Goal: Check status: Check status

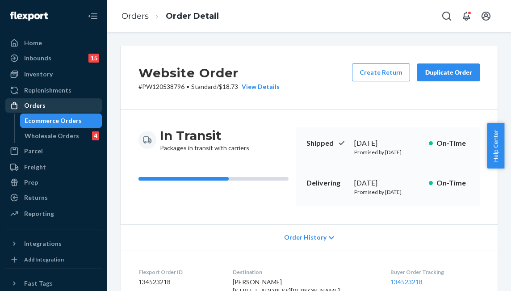
click at [85, 108] on div "Orders" at bounding box center [53, 105] width 95 height 12
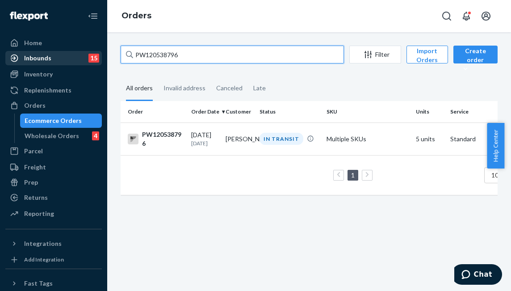
drag, startPoint x: 190, startPoint y: 61, endPoint x: 65, endPoint y: 51, distance: 125.4
click at [45, 45] on div "Home Inbounds 15 Shipping Plans Problems 15 Inventory Products Branded Packagin…" at bounding box center [255, 145] width 511 height 291
paste input "53299"
type input "PW120553299"
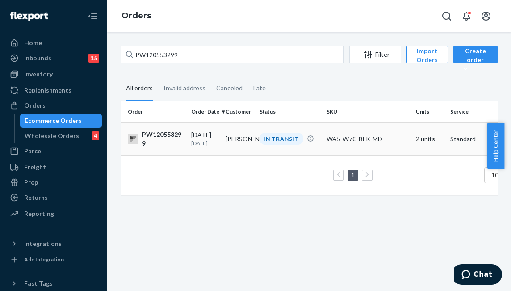
click at [259, 146] on td "IN TRANSIT" at bounding box center [289, 138] width 67 height 33
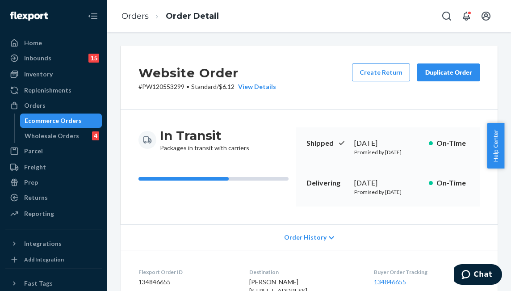
click at [296, 71] on div "Website Order # PW120553299 • Standard / $6.12 View Details Create Return Dupli…" at bounding box center [309, 78] width 377 height 64
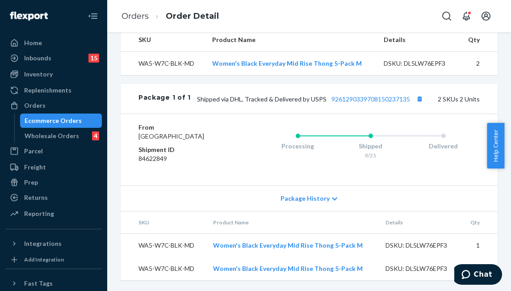
scroll to position [339, 0]
click at [354, 95] on link "9261290339708150237135" at bounding box center [370, 99] width 79 height 8
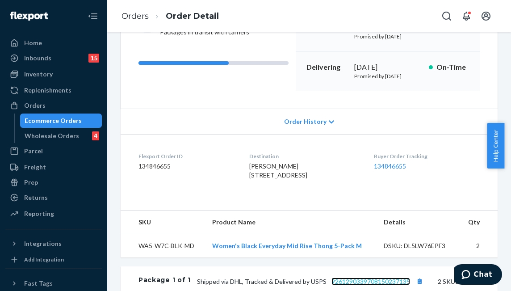
scroll to position [0, 0]
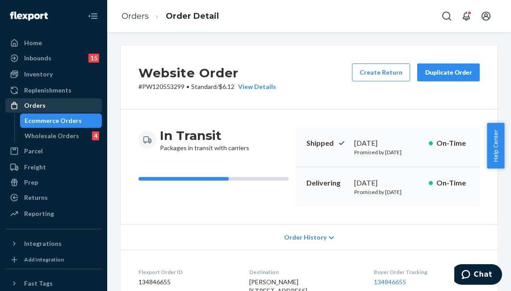
click at [73, 105] on div "Orders" at bounding box center [53, 105] width 95 height 12
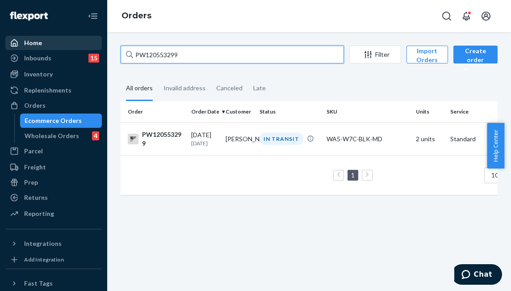
drag, startPoint x: 189, startPoint y: 52, endPoint x: 127, endPoint y: 63, distance: 63.0
click at [70, 46] on div "Home Inbounds 15 Shipping Plans Problems 15 Inventory Products Branded Packagin…" at bounding box center [255, 145] width 511 height 291
paste input "499300"
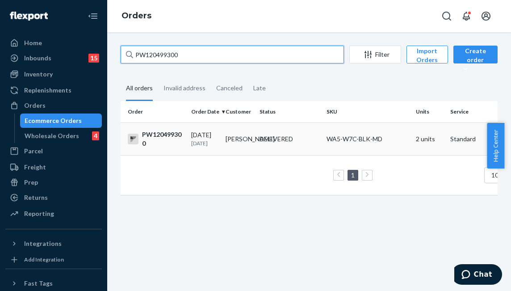
type input "PW120499300"
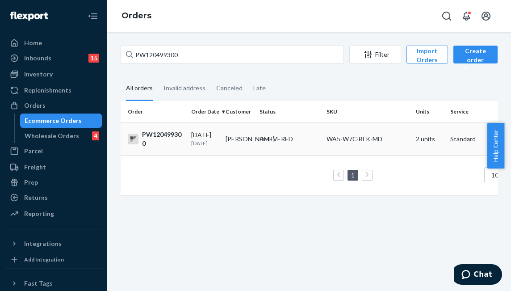
click at [282, 143] on div "DELIVERED" at bounding box center [275, 138] width 33 height 9
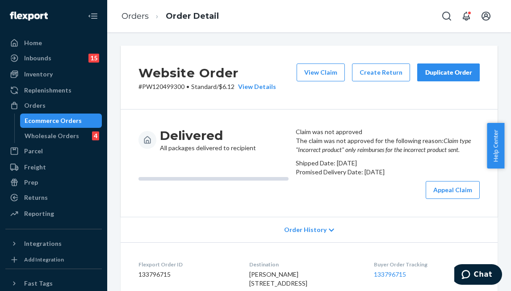
click at [241, 193] on div "Delivered All packages delivered to recipient" at bounding box center [213, 162] width 150 height 71
click at [45, 103] on div "Orders" at bounding box center [53, 105] width 95 height 12
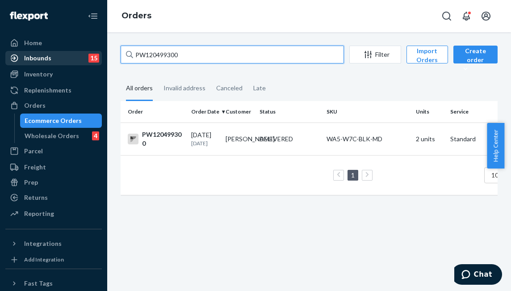
drag, startPoint x: 213, startPoint y: 58, endPoint x: 38, endPoint y: 52, distance: 175.1
click at [38, 52] on div "Home Inbounds 15 Shipping Plans Problems 15 Inventory Products Branded Packagin…" at bounding box center [255, 145] width 511 height 291
paste input "1771"
type input "PW120491771"
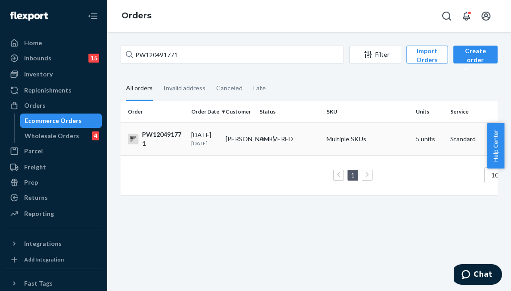
click at [266, 143] on div "DELIVERED" at bounding box center [275, 138] width 33 height 9
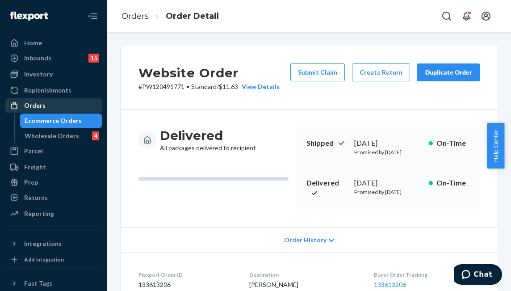
click at [67, 105] on div "Orders" at bounding box center [53, 105] width 95 height 12
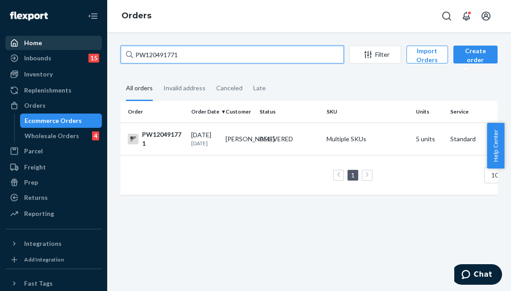
drag, startPoint x: 189, startPoint y: 49, endPoint x: 55, endPoint y: 46, distance: 133.5
click at [55, 46] on div "Home Inbounds 15 Shipping Plans Problems 15 Inventory Products Branded Packagin…" at bounding box center [255, 145] width 511 height 291
paste input "0168"
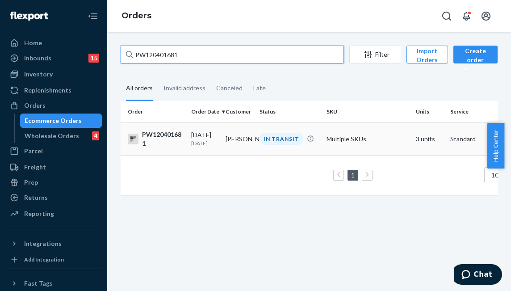
type input "PW120401681"
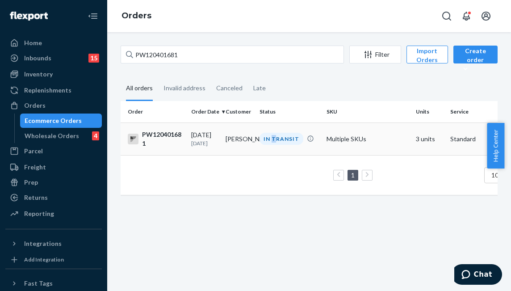
click at [274, 137] on div "IN TRANSIT" at bounding box center [281, 139] width 44 height 12
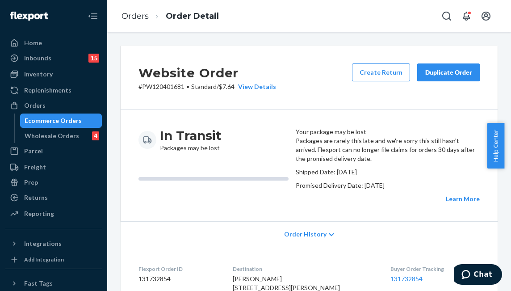
click at [220, 203] on div "In Transit Packages may be lost" at bounding box center [213, 165] width 150 height 76
click at [360, 190] on p "Promised Delivery Date: [DATE]" at bounding box center [388, 185] width 184 height 9
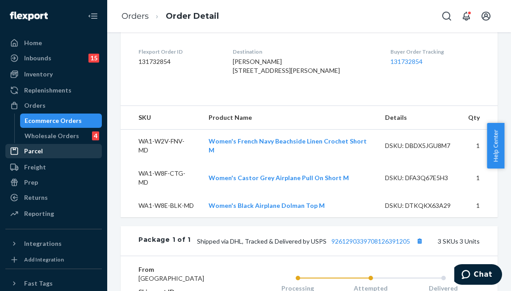
scroll to position [312, 0]
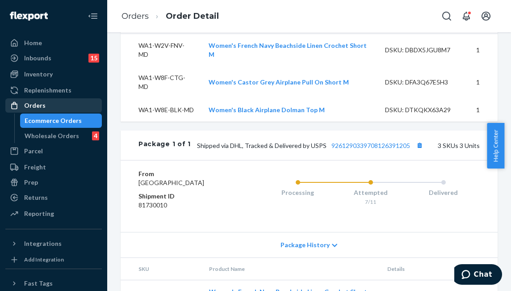
click at [79, 103] on div "Orders" at bounding box center [53, 105] width 95 height 12
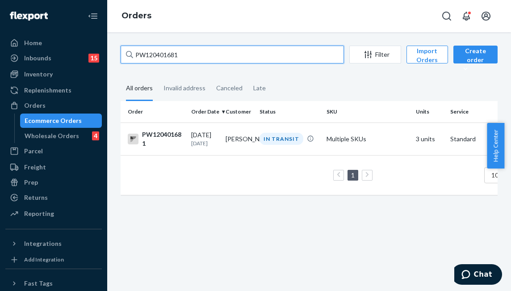
drag, startPoint x: 188, startPoint y: 54, endPoint x: 15, endPoint y: 27, distance: 175.2
click at [15, 27] on div "Home Inbounds 15 Shipping Plans Problems 15 Inventory Products Branded Packagin…" at bounding box center [255, 145] width 511 height 291
paste input "[PERSON_NAME]"
type input "[PERSON_NAME]"
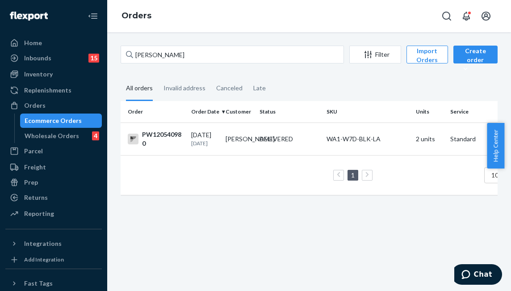
click at [233, 143] on td "[PERSON_NAME]" at bounding box center [239, 138] width 34 height 33
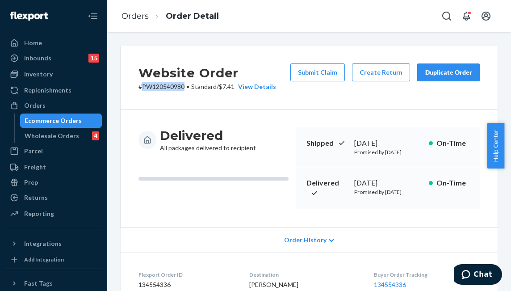
drag, startPoint x: 188, startPoint y: 87, endPoint x: 142, endPoint y: 91, distance: 46.1
click at [142, 91] on div "Website Order # PW120540980 • Standard / $7.41 View Details Submit Claim Create…" at bounding box center [309, 78] width 377 height 64
copy p "PW120540980"
click at [36, 116] on div "Ecommerce Orders" at bounding box center [61, 120] width 80 height 12
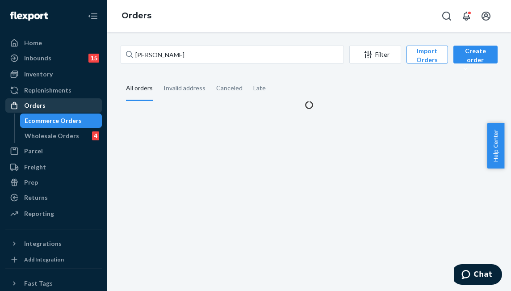
click at [37, 102] on div "Orders" at bounding box center [34, 105] width 21 height 9
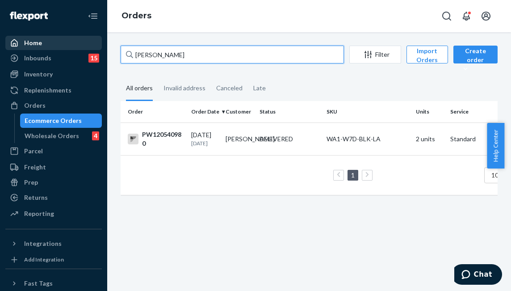
drag, startPoint x: 189, startPoint y: 60, endPoint x: 66, endPoint y: 40, distance: 125.3
click at [66, 40] on div "Home Inbounds 15 Shipping Plans Problems 15 Inventory Products Branded Packagin…" at bounding box center [255, 145] width 511 height 291
paste input "PW120545248"
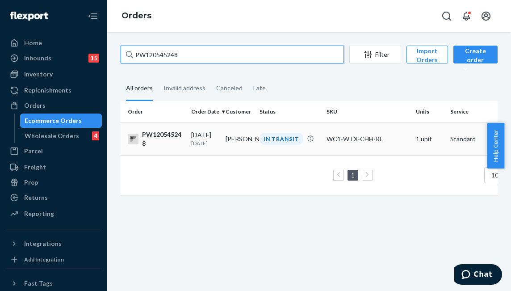
type input "PW120545248"
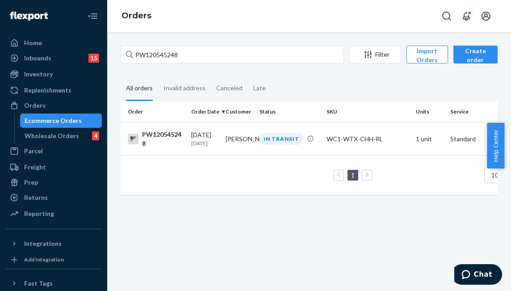
drag, startPoint x: 275, startPoint y: 143, endPoint x: 175, endPoint y: 142, distance: 100.0
click at [275, 143] on div "IN TRANSIT" at bounding box center [281, 139] width 44 height 12
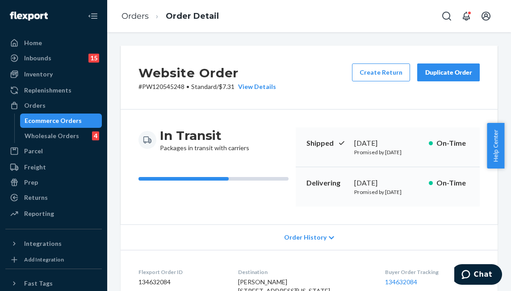
scroll to position [312, 0]
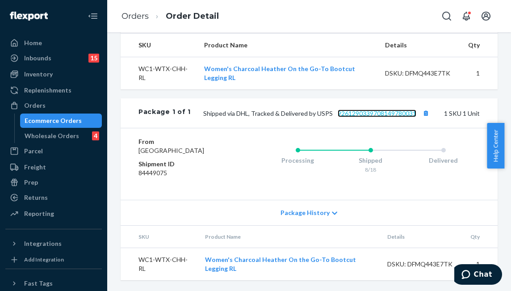
click at [371, 117] on link "9261290339708149780031" at bounding box center [376, 113] width 79 height 8
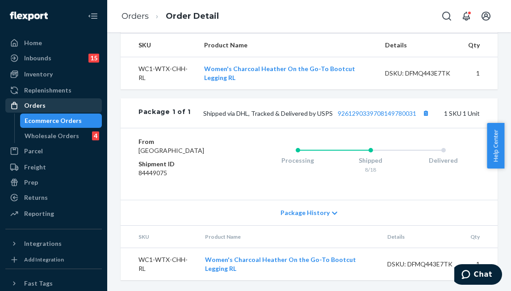
click at [39, 108] on div "Orders" at bounding box center [34, 105] width 21 height 9
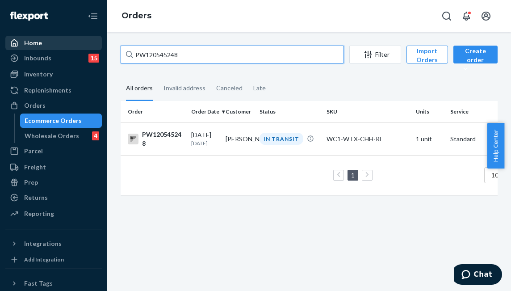
drag, startPoint x: 197, startPoint y: 51, endPoint x: 10, endPoint y: 41, distance: 187.3
click at [14, 41] on div "Home Inbounds 15 Shipping Plans Problems 15 Inventory Products Branded Packagin…" at bounding box center [255, 145] width 511 height 291
paste input "339331"
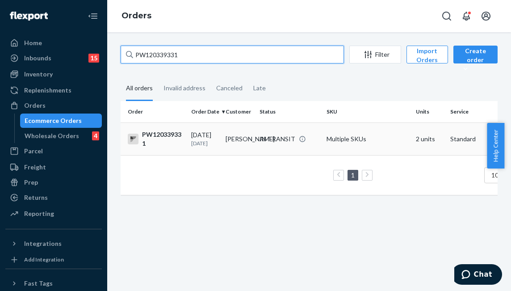
type input "PW120339331"
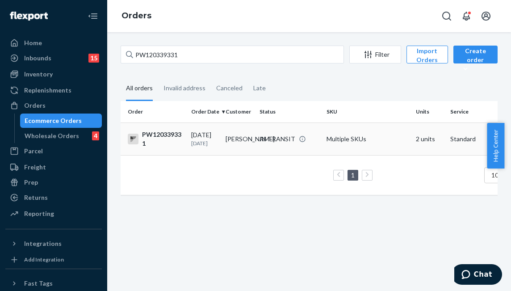
click at [211, 147] on p "[DATE]" at bounding box center [204, 143] width 27 height 8
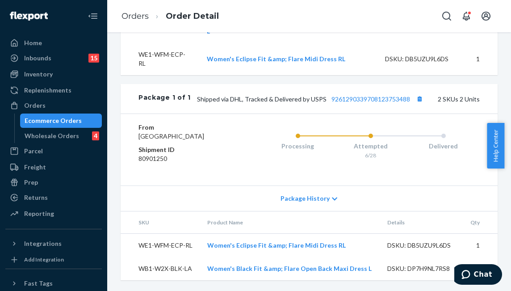
scroll to position [368, 0]
click at [74, 107] on div "Orders" at bounding box center [53, 105] width 95 height 12
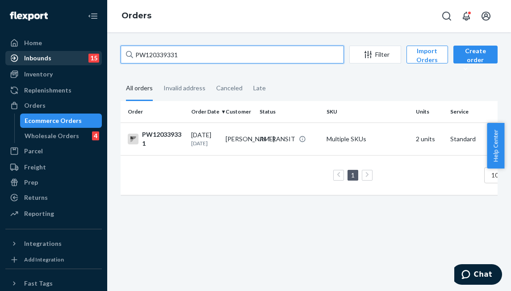
drag, startPoint x: 77, startPoint y: 50, endPoint x: 27, endPoint y: 54, distance: 49.6
click at [32, 53] on div "Home Inbounds 15 Shipping Plans Problems 15 Inventory Products Branded Packagin…" at bounding box center [255, 145] width 511 height 291
paste input "PW120480216"
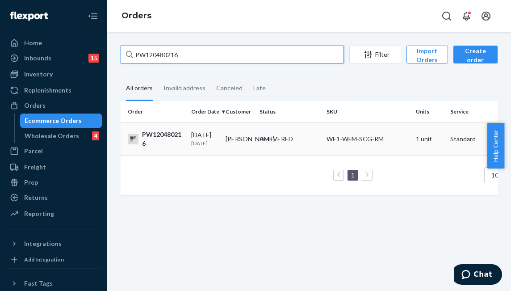
type input "PW120480216"
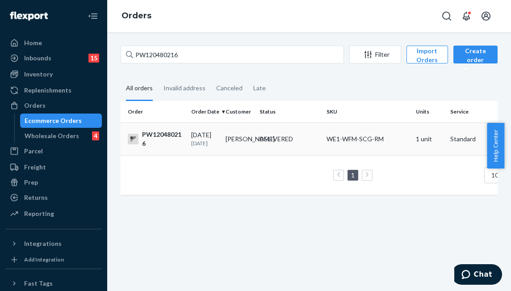
click at [270, 136] on div "DELIVERED" at bounding box center [275, 138] width 33 height 9
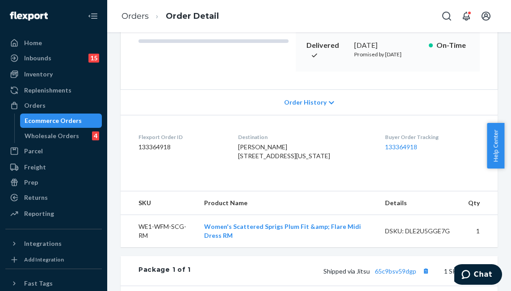
scroll to position [312, 0]
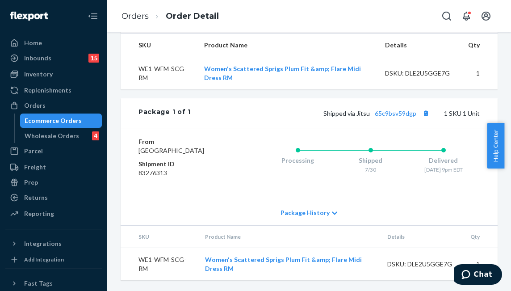
click at [401, 107] on div "Shipped via Jitsu 65c9bsv59dgp 1 SKU 1 Unit" at bounding box center [335, 113] width 289 height 12
click at [399, 115] on link "65c9bsv59dgp" at bounding box center [396, 113] width 42 height 8
click at [62, 110] on div "Orders" at bounding box center [53, 105] width 95 height 12
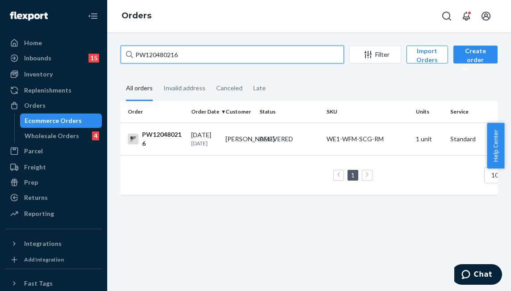
drag, startPoint x: 198, startPoint y: 53, endPoint x: 108, endPoint y: 57, distance: 89.8
click at [108, 57] on div "PW120480216 Filter Import Orders Create order Ecommerce order Removal order All…" at bounding box center [309, 161] width 404 height 258
paste input "PW12050843"
type input "PW120508436"
drag, startPoint x: 201, startPoint y: 55, endPoint x: 95, endPoint y: 50, distance: 105.9
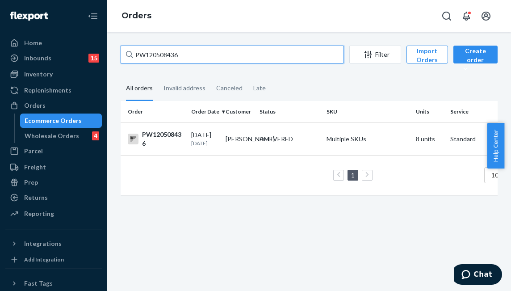
click at [95, 50] on div "Home Inbounds 15 Shipping Plans Problems 15 Inventory Products Branded Packagin…" at bounding box center [255, 145] width 511 height 291
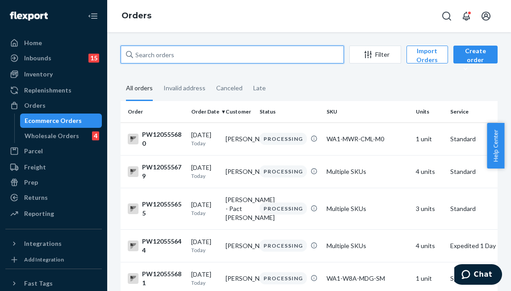
paste input "PW120508436"
type input "PW120508436"
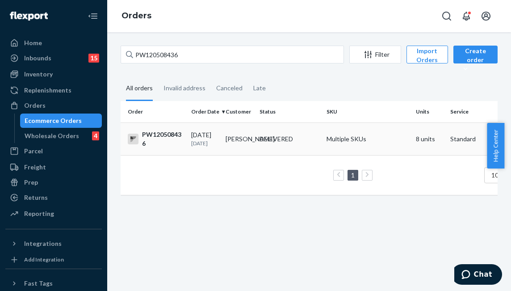
click at [268, 139] on div "DELIVERED" at bounding box center [275, 138] width 33 height 9
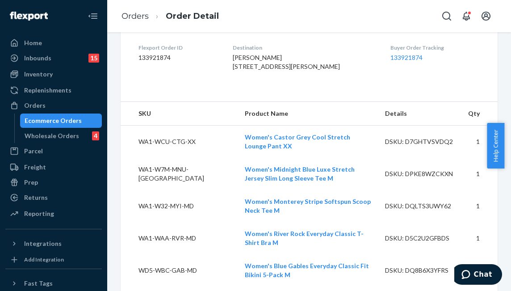
scroll to position [179, 0]
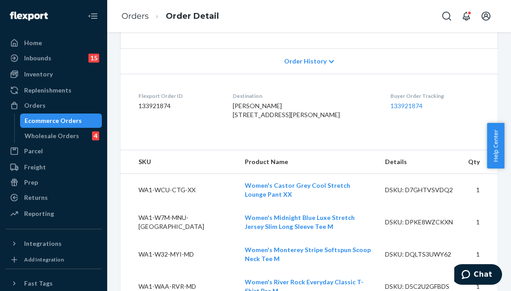
click at [52, 92] on div "Replenishments" at bounding box center [47, 90] width 47 height 9
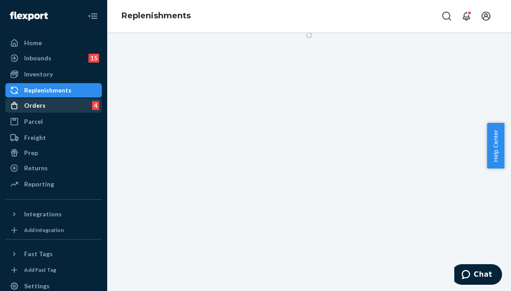
click at [52, 102] on div "Orders 4" at bounding box center [53, 105] width 95 height 12
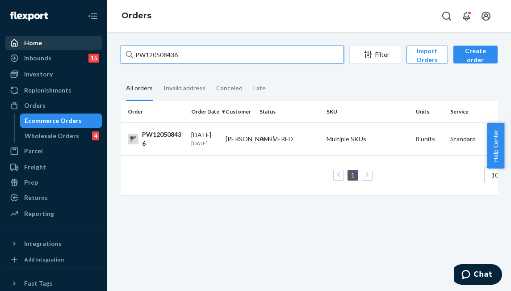
drag, startPoint x: 207, startPoint y: 57, endPoint x: 95, endPoint y: 41, distance: 113.1
click at [95, 41] on div "Home Inbounds 15 Shipping Plans Problems 15 Inventory Products Branded Packagin…" at bounding box center [255, 145] width 511 height 291
